Goal: Information Seeking & Learning: Learn about a topic

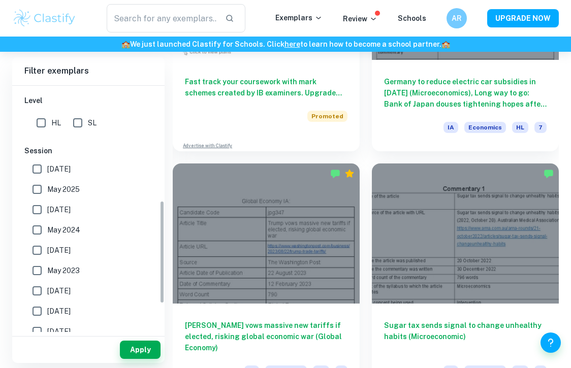
scroll to position [266, 0]
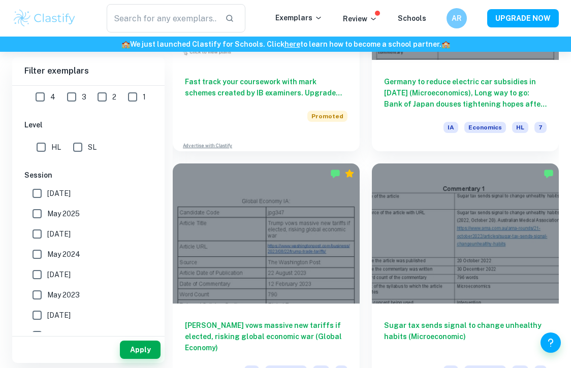
click at [74, 147] on input "SL" at bounding box center [78, 147] width 20 height 20
checkbox input "true"
click at [152, 349] on button "Apply" at bounding box center [140, 350] width 41 height 18
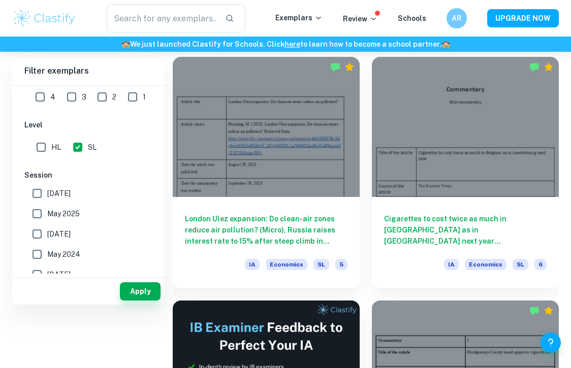
scroll to position [317, 0]
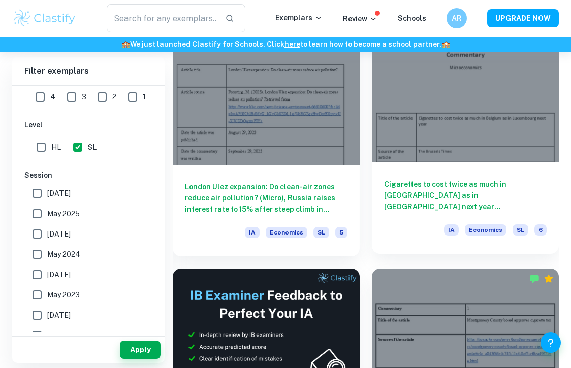
click at [407, 174] on div "Cigarettes to cost twice as much in [GEOGRAPHIC_DATA] as in [GEOGRAPHIC_DATA] n…" at bounding box center [465, 208] width 187 height 91
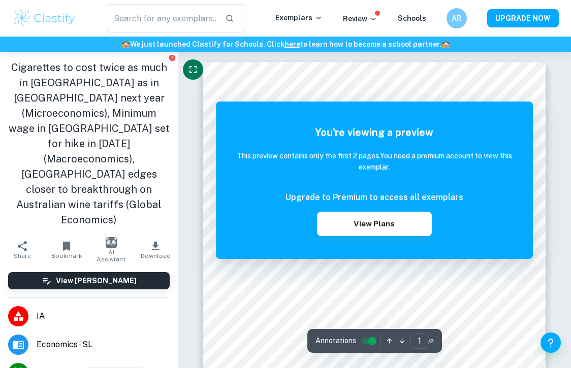
click at [196, 69] on icon "Fullscreen" at bounding box center [193, 69] width 12 height 12
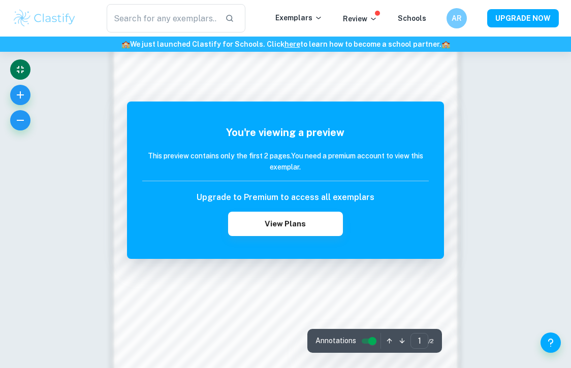
scroll to position [737, 0]
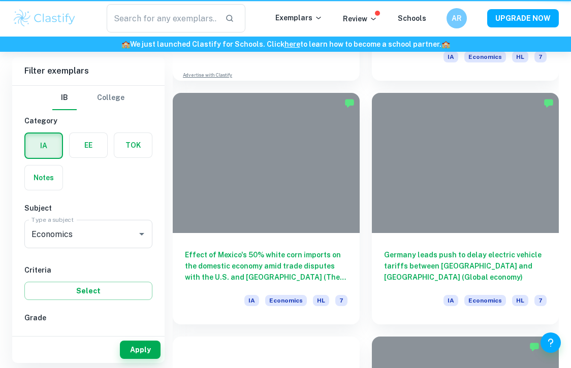
scroll to position [317, 0]
